Goal: Transaction & Acquisition: Purchase product/service

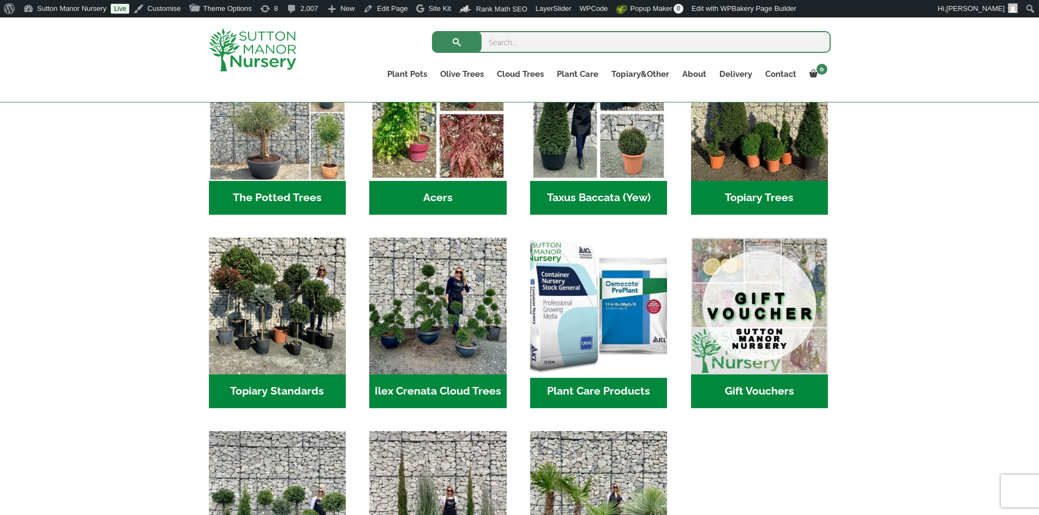
scroll to position [818, 0]
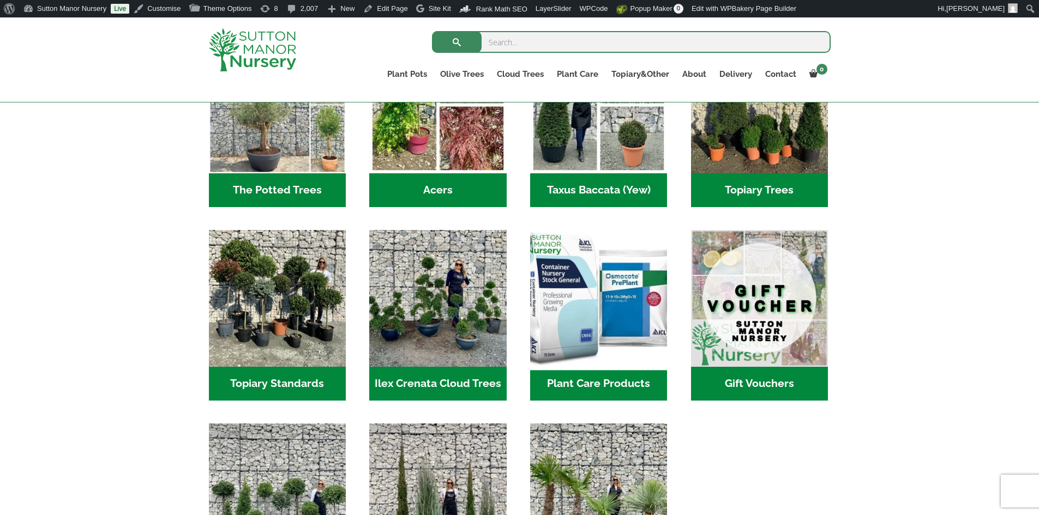
click at [609, 327] on img "Visit product category Plant Care Products" at bounding box center [599, 298] width 144 height 144
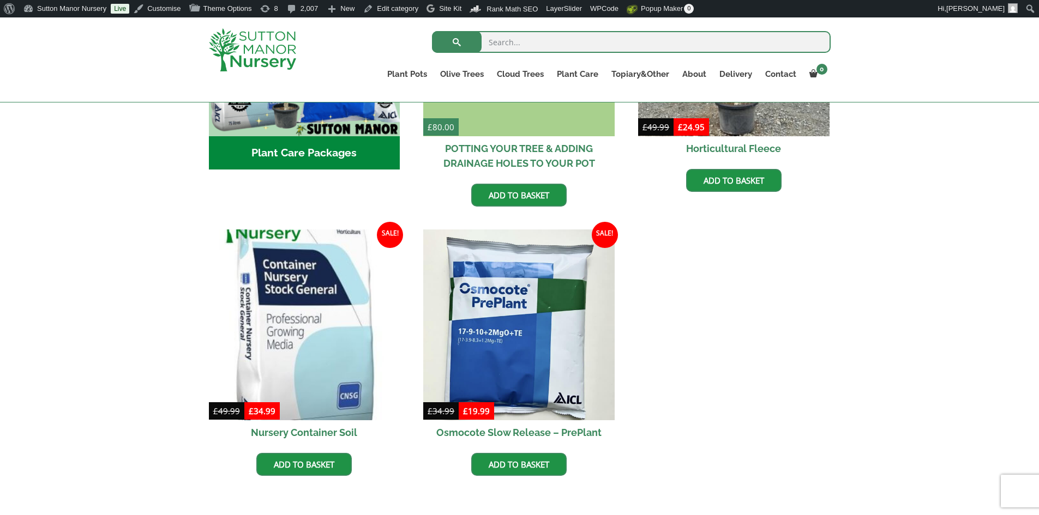
scroll to position [545, 0]
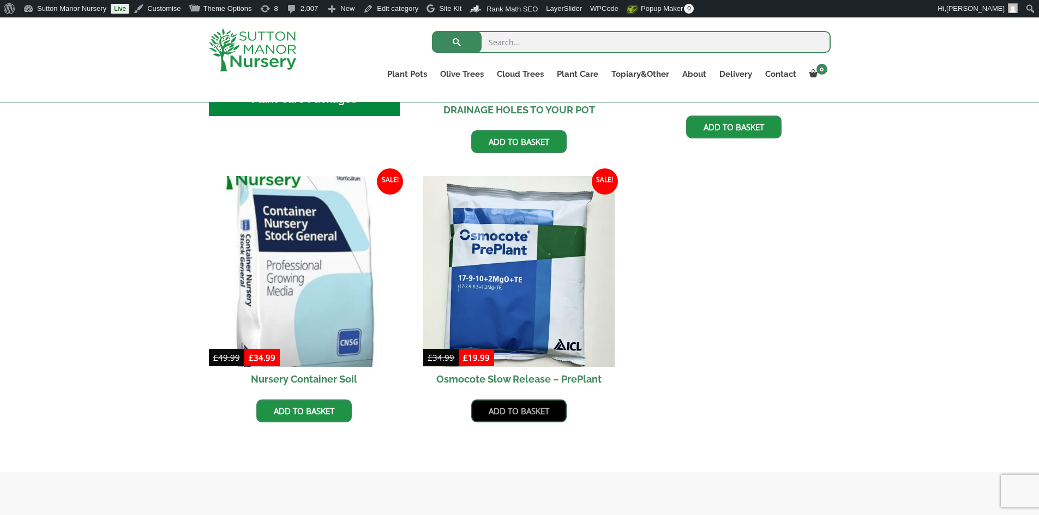
click at [532, 416] on link "Add to basket" at bounding box center [518, 411] width 95 height 23
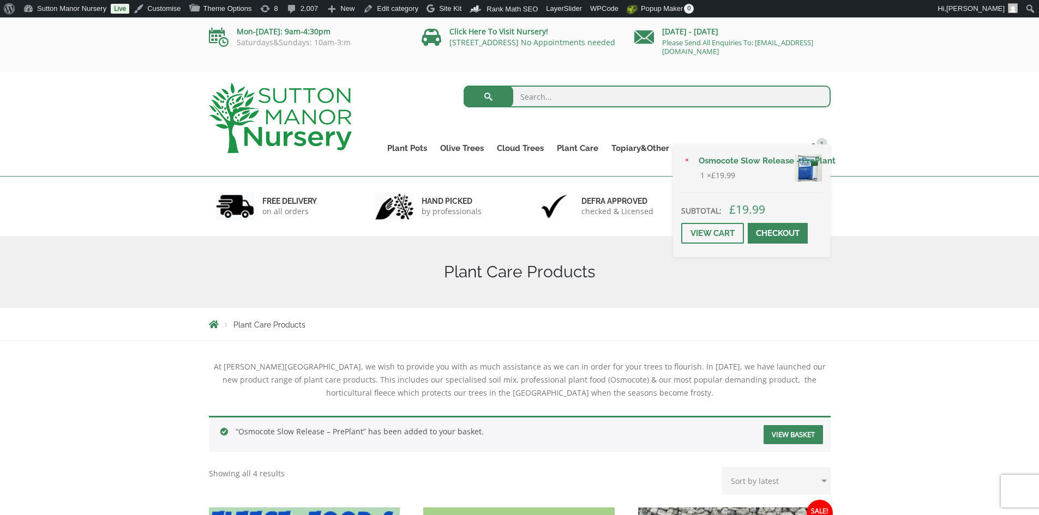
click at [778, 233] on span at bounding box center [778, 233] width 0 height 0
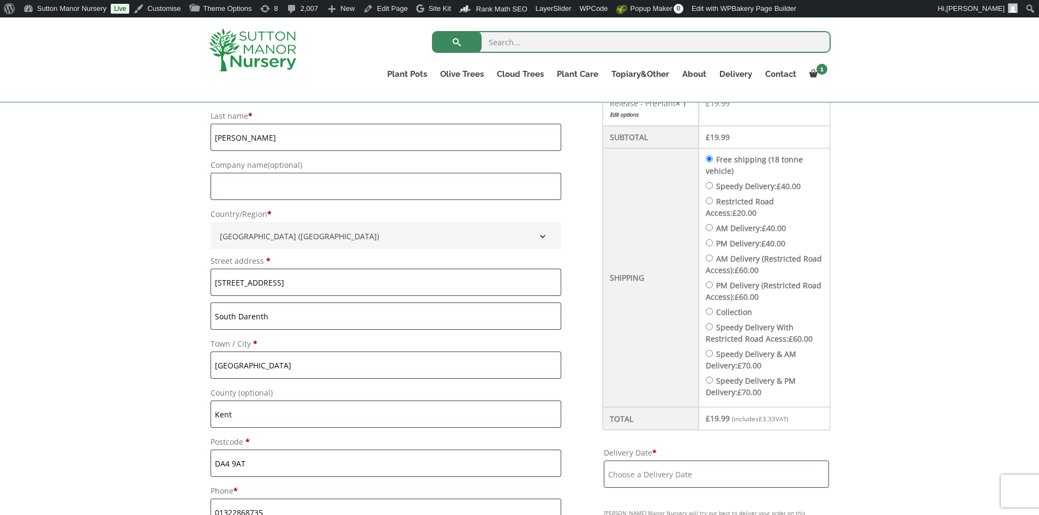
scroll to position [382, 0]
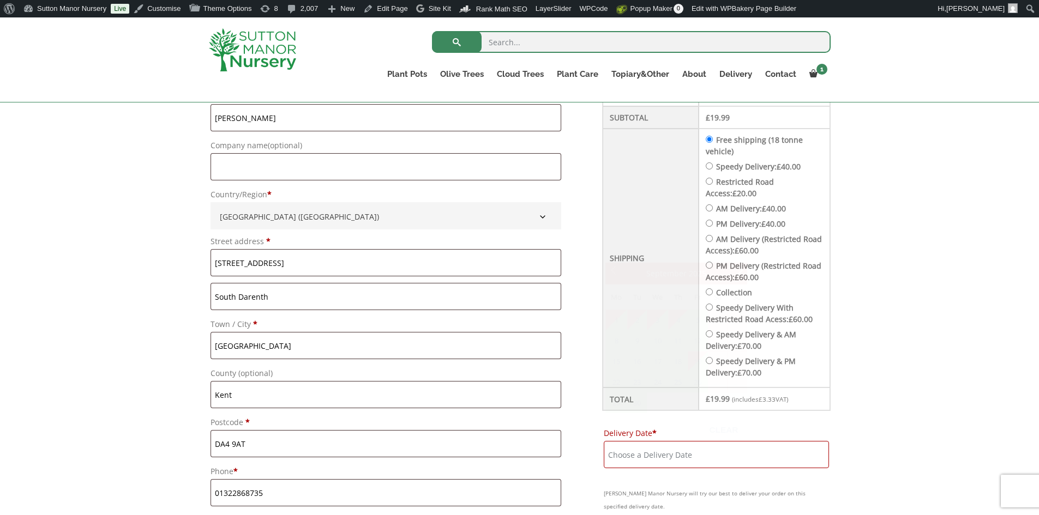
click at [702, 454] on input "Delivery Date *" at bounding box center [716, 454] width 225 height 27
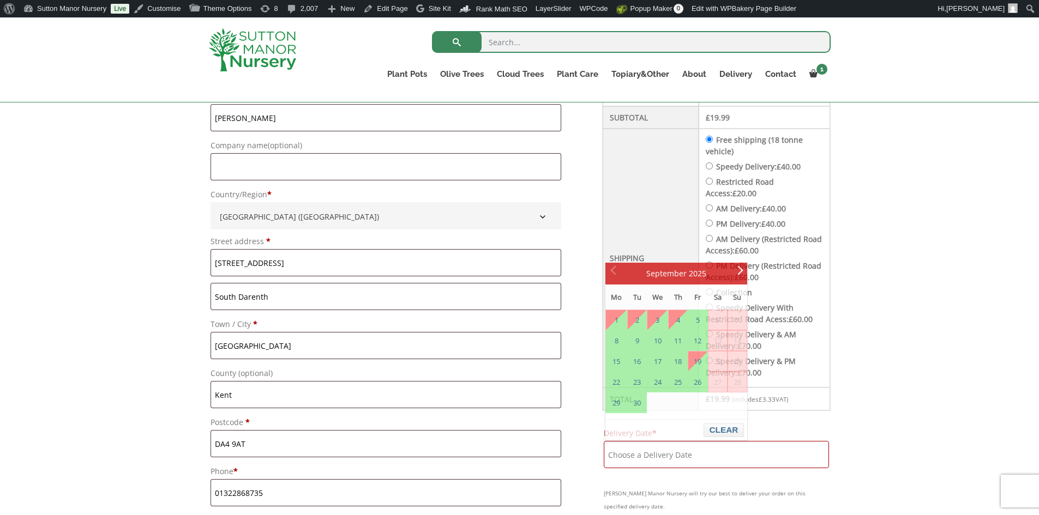
click at [710, 163] on input "Speedy Delivery: £ 40.00" at bounding box center [709, 166] width 7 height 7
radio input "true"
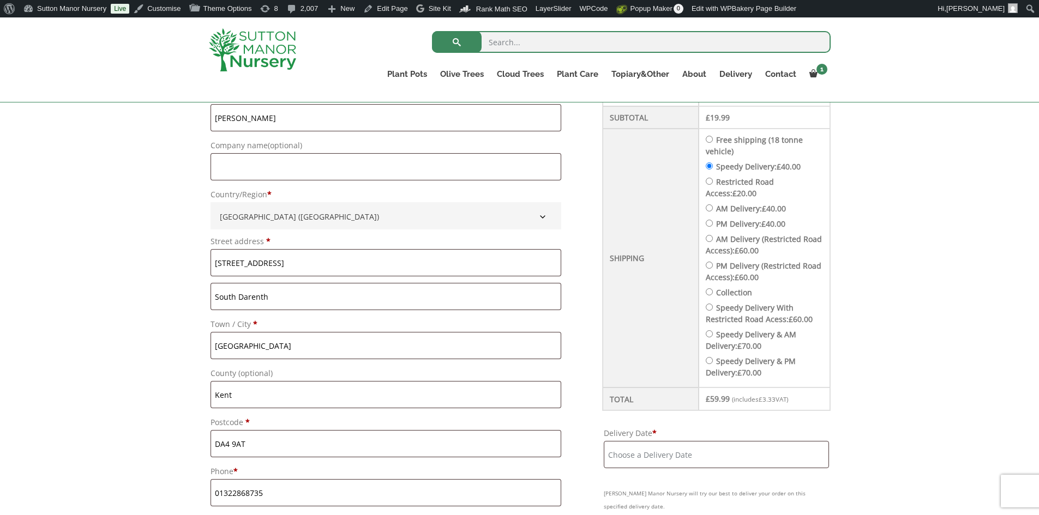
click at [669, 456] on input "Delivery Date *" at bounding box center [716, 454] width 225 height 27
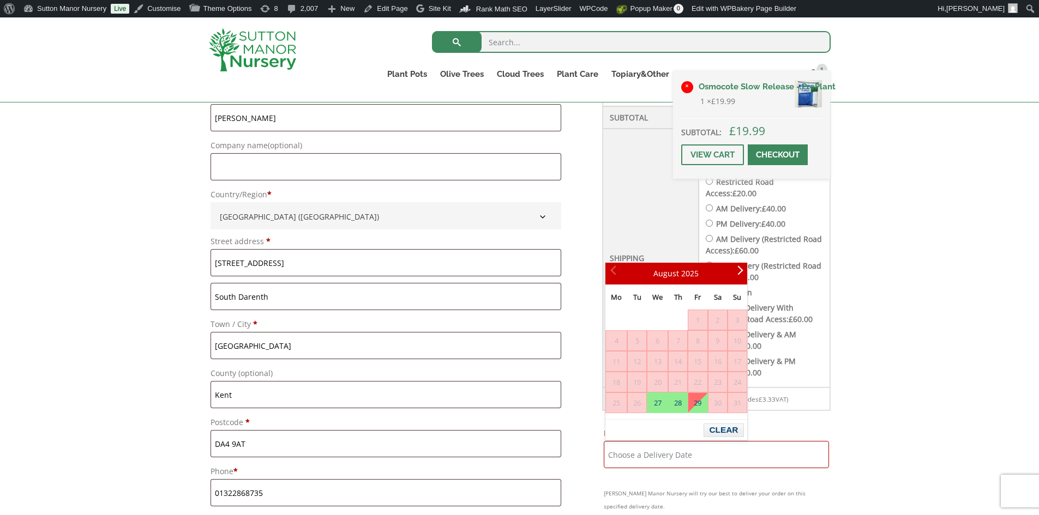
click at [686, 86] on link "×" at bounding box center [687, 87] width 12 height 12
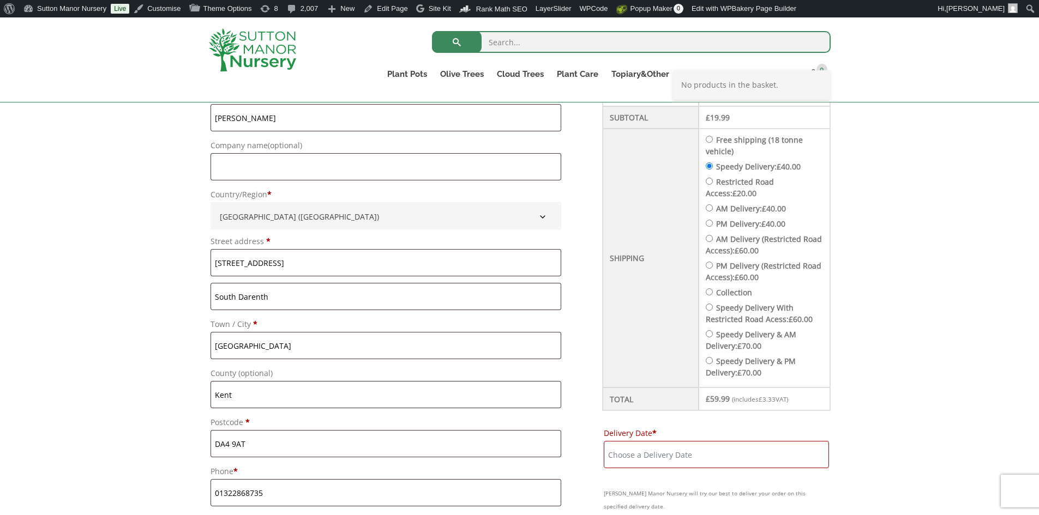
click at [257, 36] on img at bounding box center [252, 49] width 87 height 43
